Goal: Entertainment & Leisure: Consume media (video, audio)

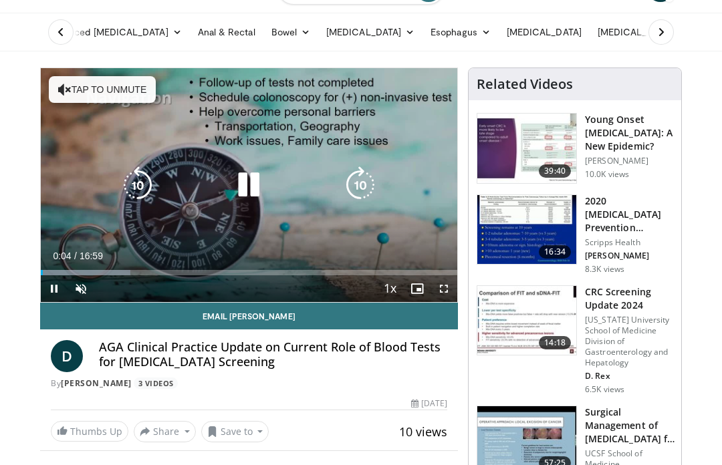
scroll to position [70, 0]
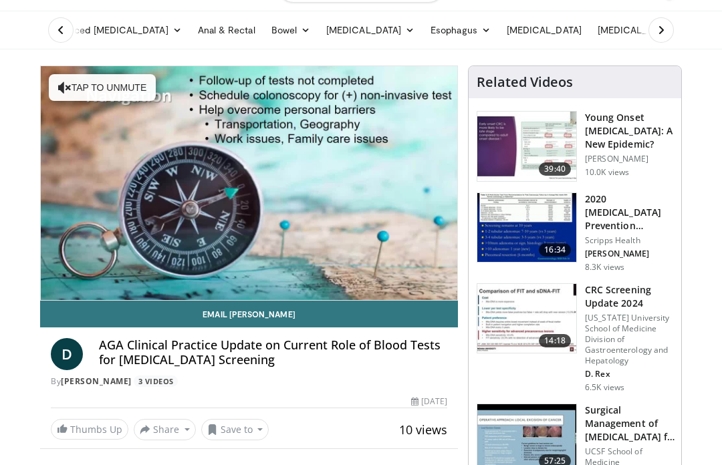
click at [78, 300] on span "Video Player" at bounding box center [81, 313] width 27 height 27
